Goal: Information Seeking & Learning: Learn about a topic

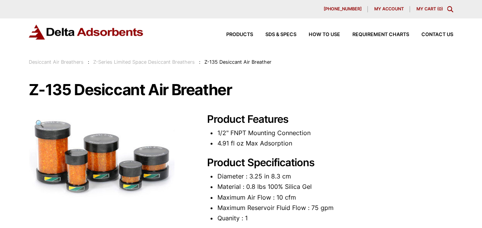
click at [288, 93] on h1 "Z-135 Desiccant Air Breather" at bounding box center [241, 90] width 424 height 16
click at [289, 34] on span "SDS & SPECS" at bounding box center [280, 34] width 31 height 5
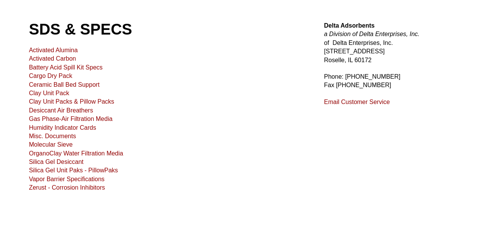
scroll to position [55, 0]
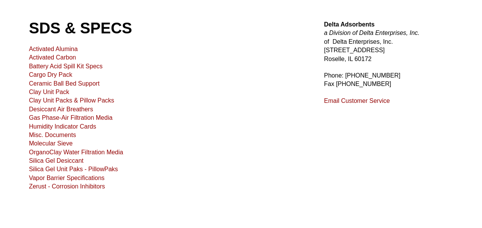
click at [80, 110] on link "Desiccant Air Breathers" at bounding box center [61, 109] width 64 height 7
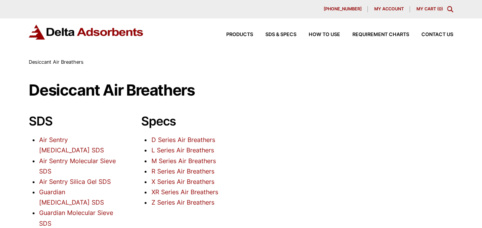
click at [192, 139] on link "D Series Air Breathers" at bounding box center [183, 140] width 64 height 8
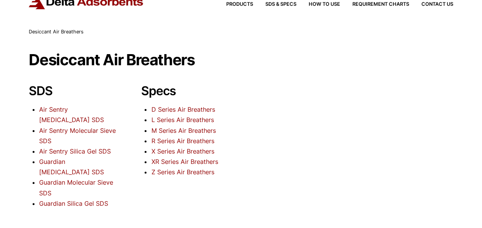
scroll to position [31, 0]
click at [192, 110] on link "D Series Air Breathers" at bounding box center [183, 109] width 64 height 8
click at [179, 128] on link "M Series Air Breathers" at bounding box center [183, 130] width 64 height 8
click at [165, 170] on link "Z Series Air Breathers" at bounding box center [182, 171] width 63 height 8
